Goal: Navigation & Orientation: Find specific page/section

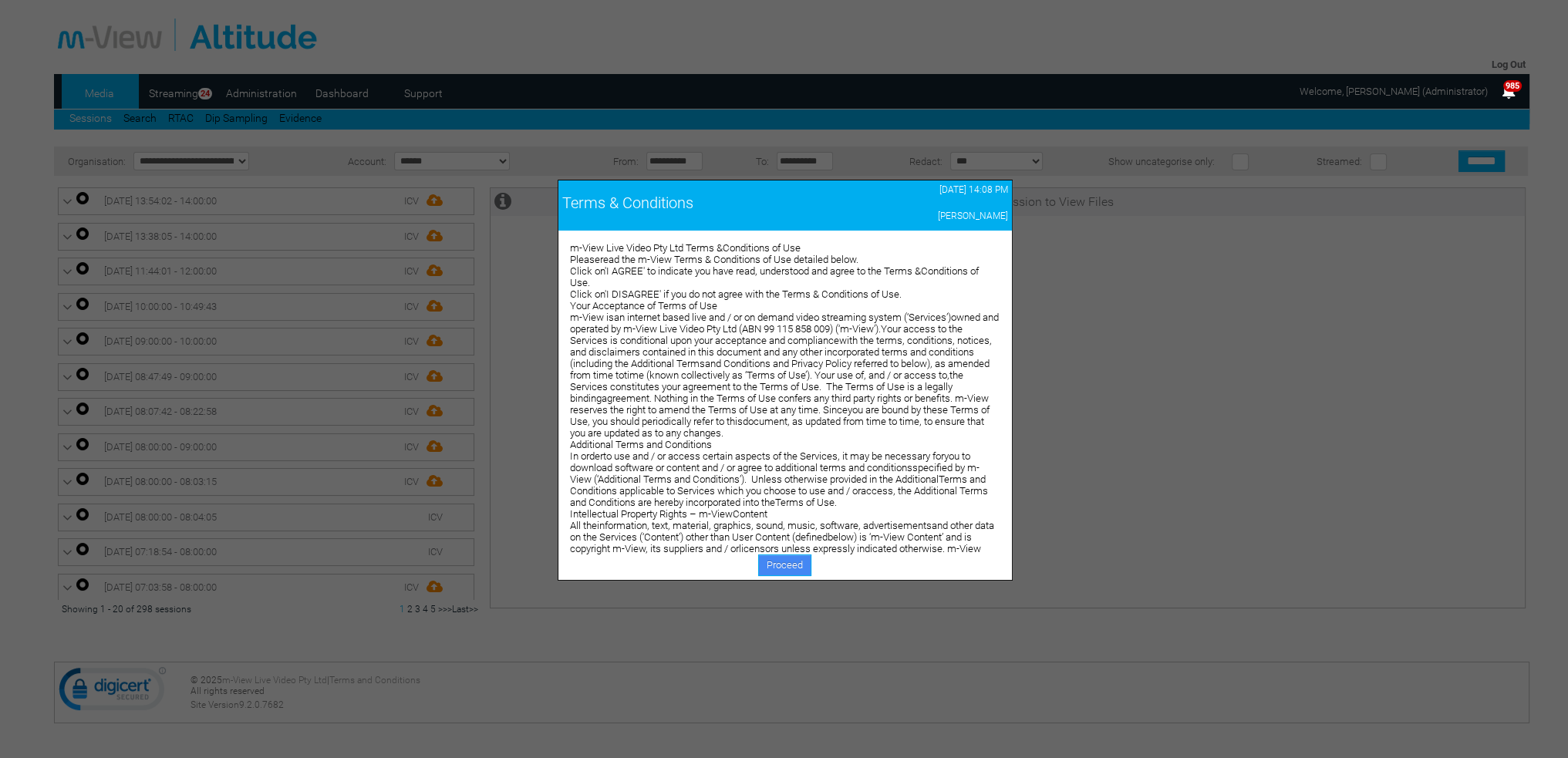
click at [775, 568] on link "Proceed" at bounding box center [785, 566] width 53 height 22
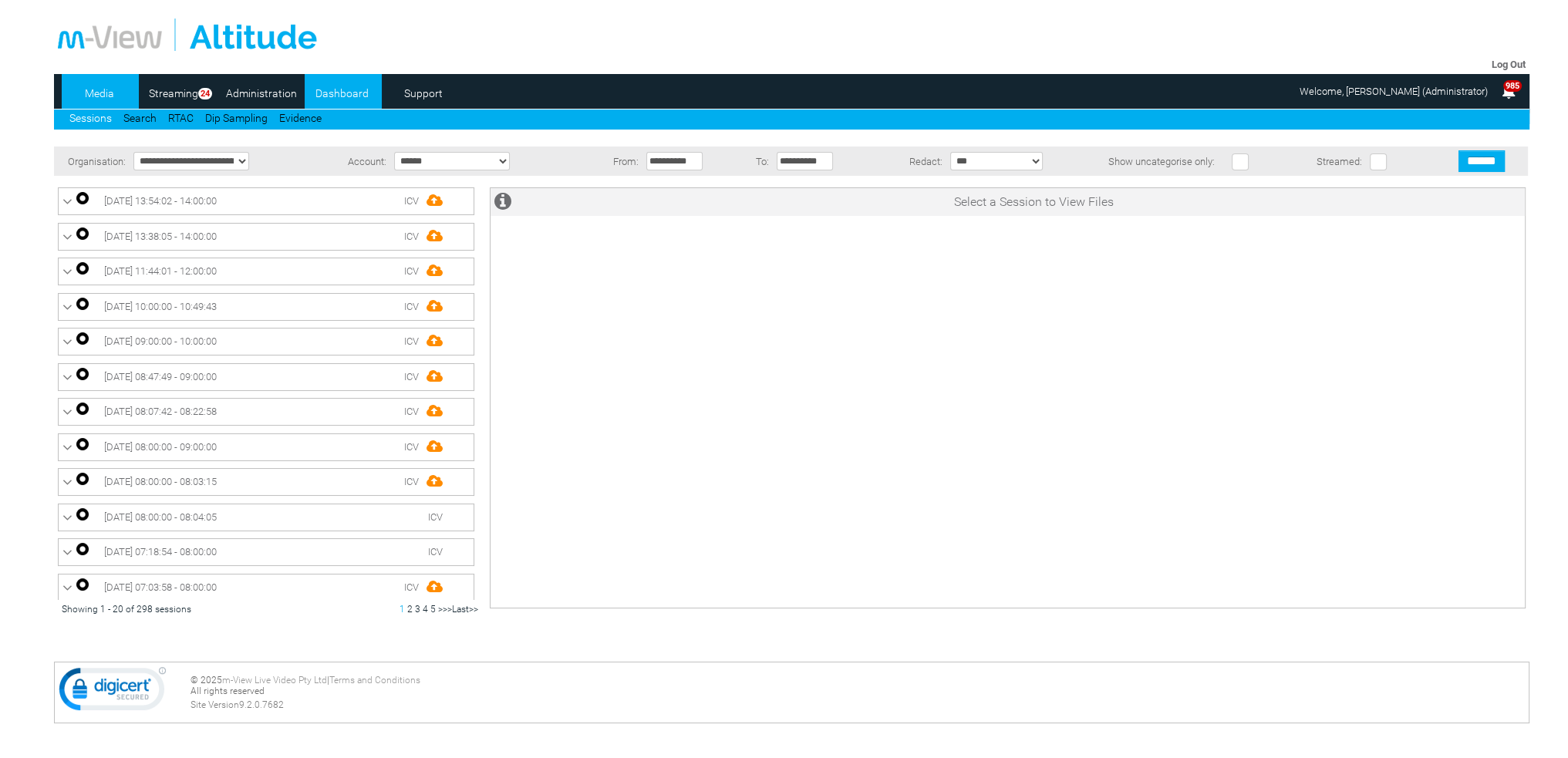
click at [323, 91] on link "Dashboard" at bounding box center [342, 93] width 75 height 23
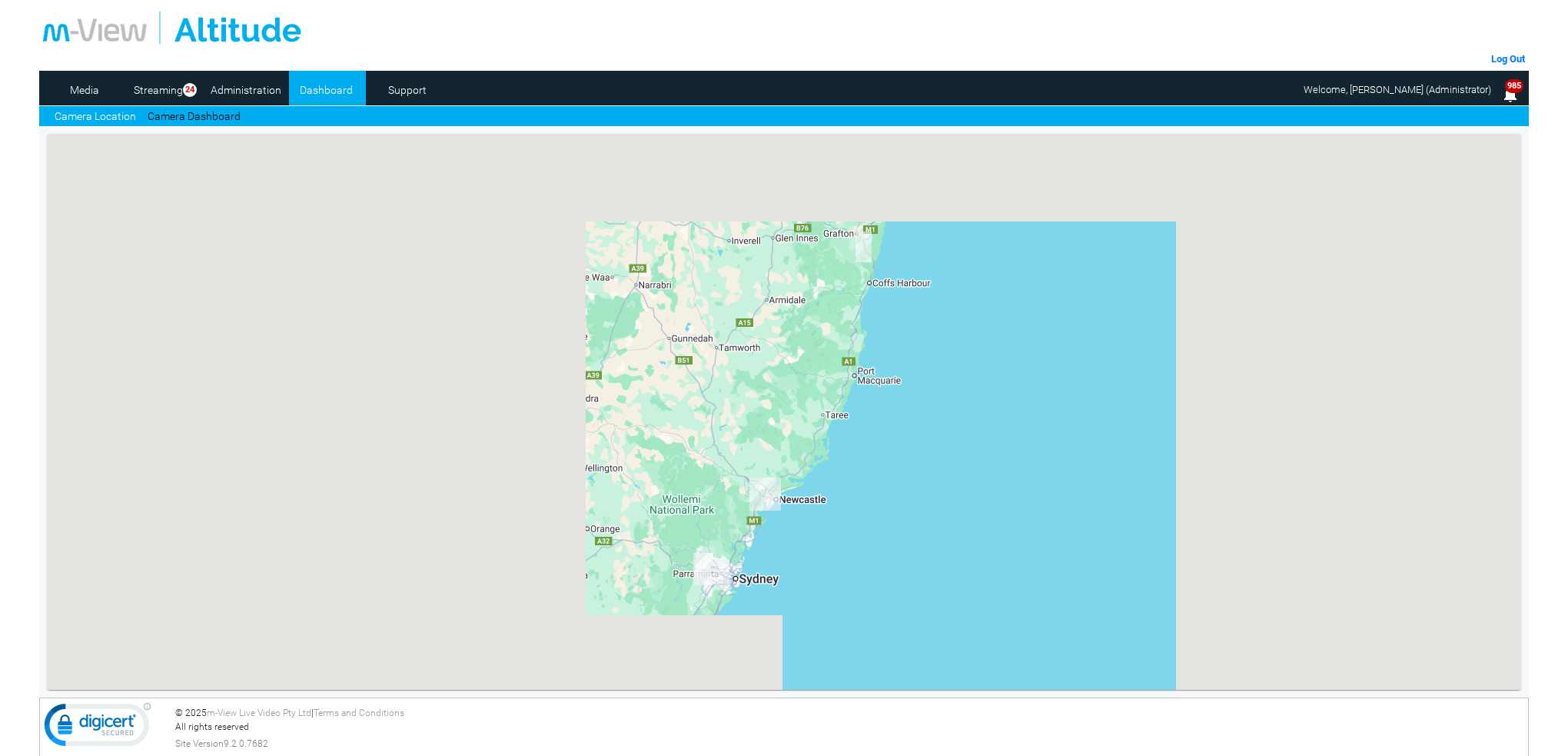
click at [194, 111] on link "Camera Dashboard" at bounding box center [194, 117] width 93 height 16
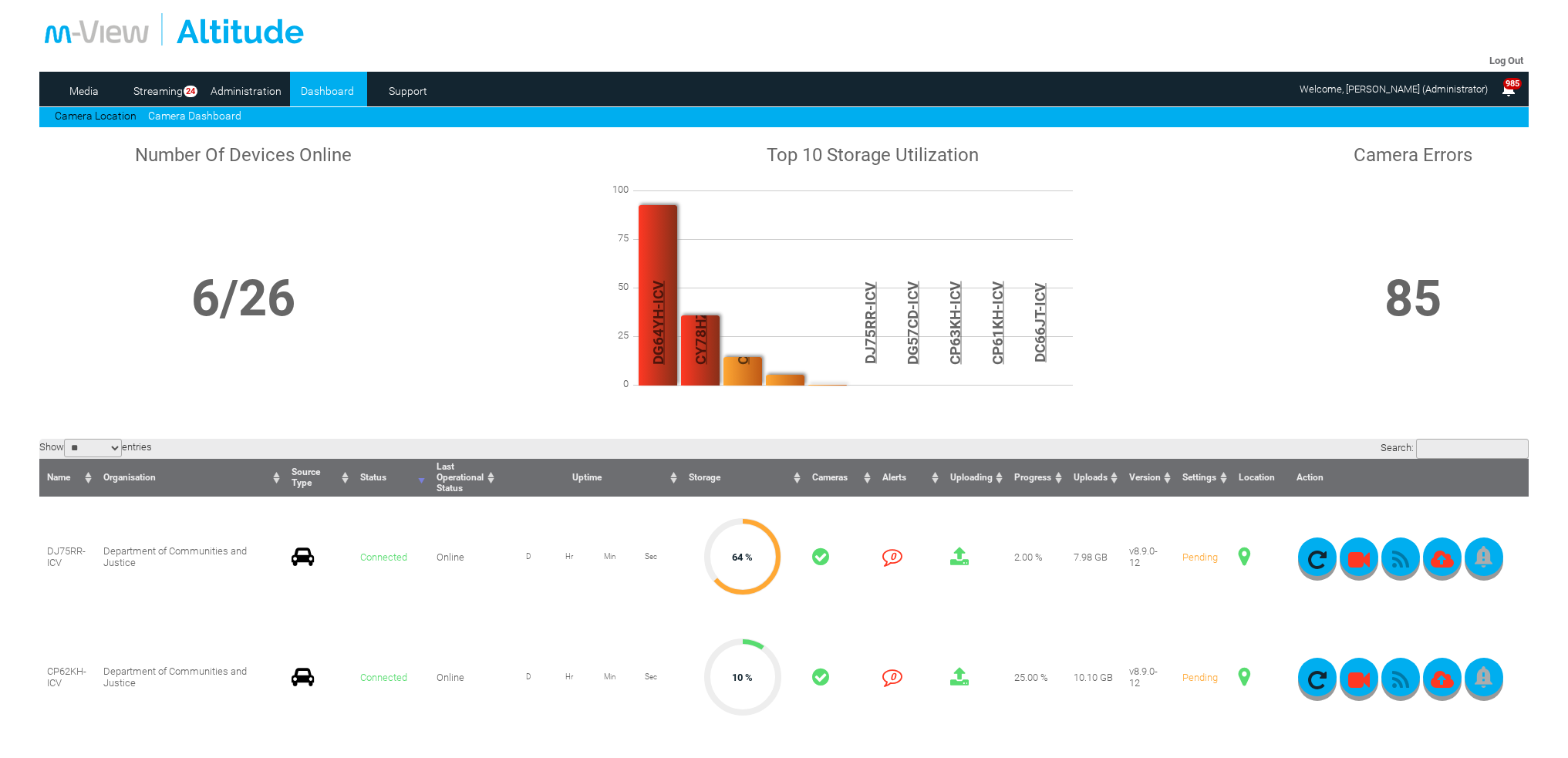
scroll to position [463, 0]
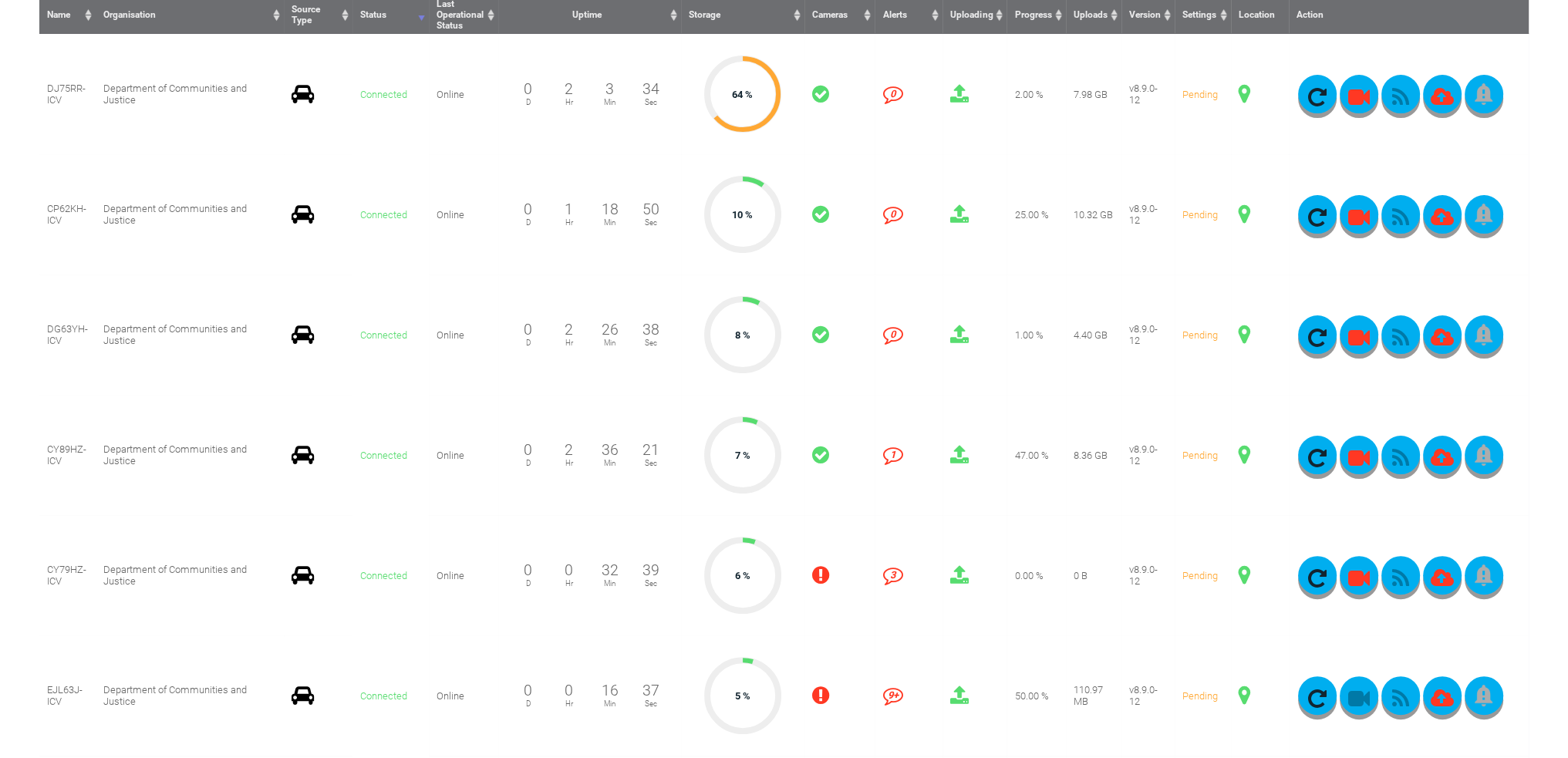
click at [1243, 336] on span at bounding box center [1244, 335] width 12 height 20
